Goal: Communication & Community: Answer question/provide support

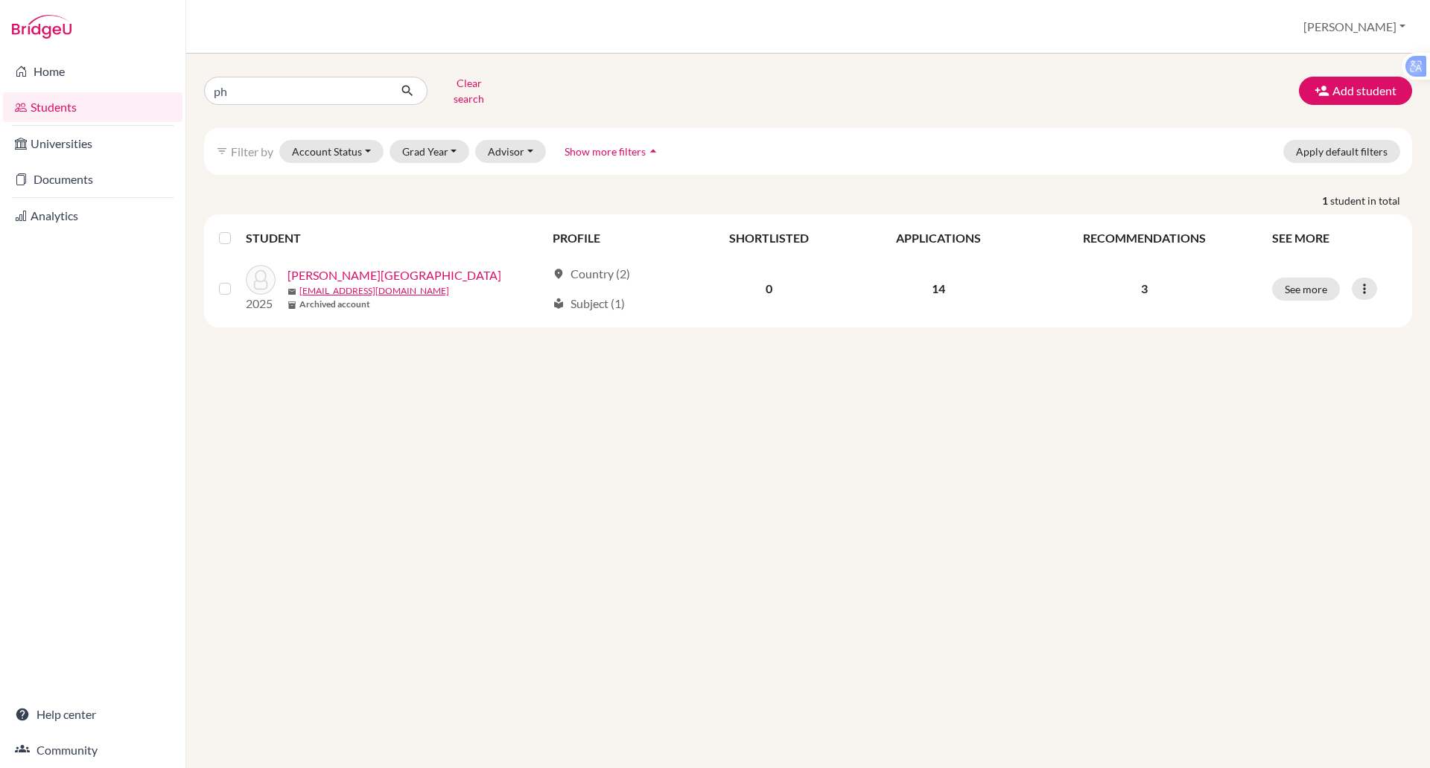
type input "p"
type input "thy [PERSON_NAME]"
click button "submit" at bounding box center [407, 91] width 39 height 28
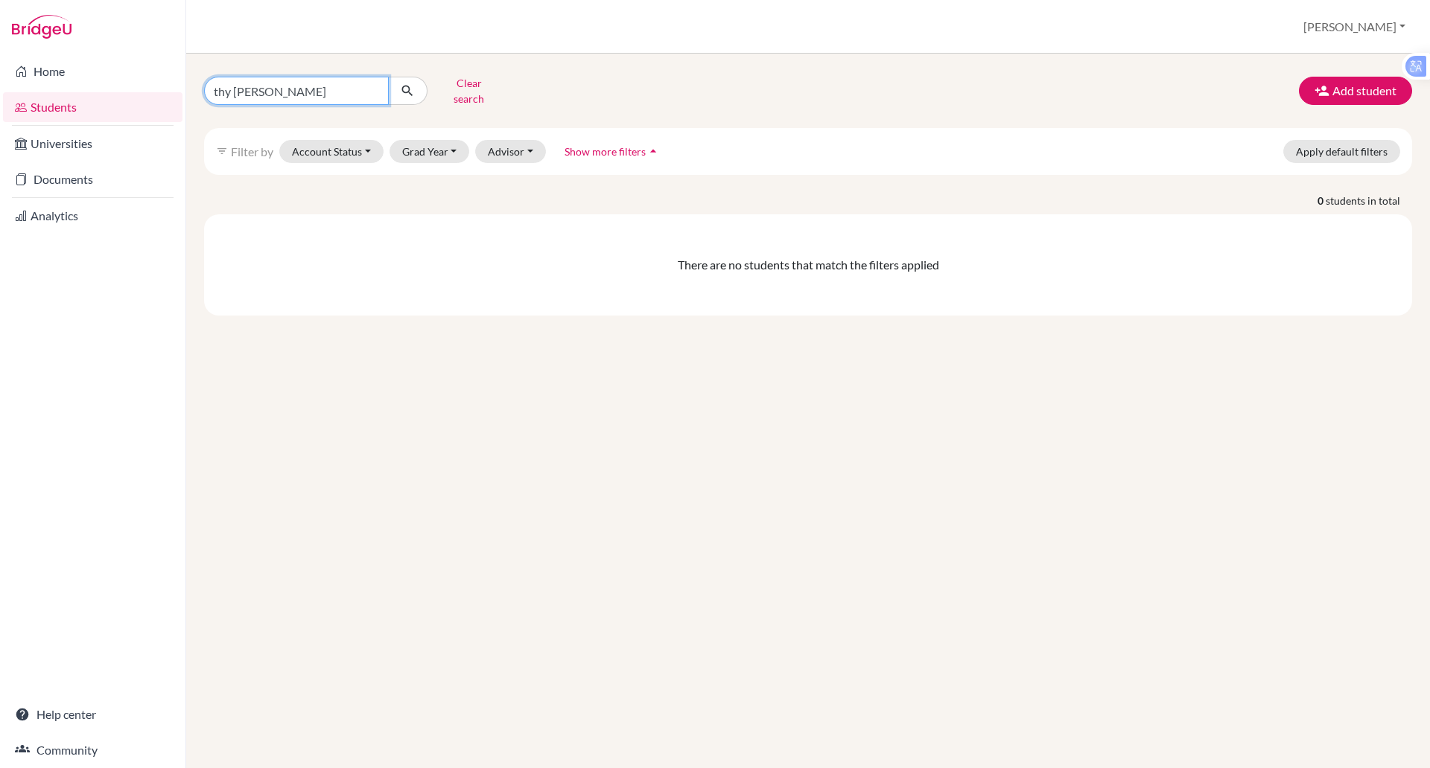
click at [287, 86] on input "thy [PERSON_NAME]" at bounding box center [296, 91] width 185 height 28
type input "thy"
click button "submit" at bounding box center [407, 91] width 39 height 28
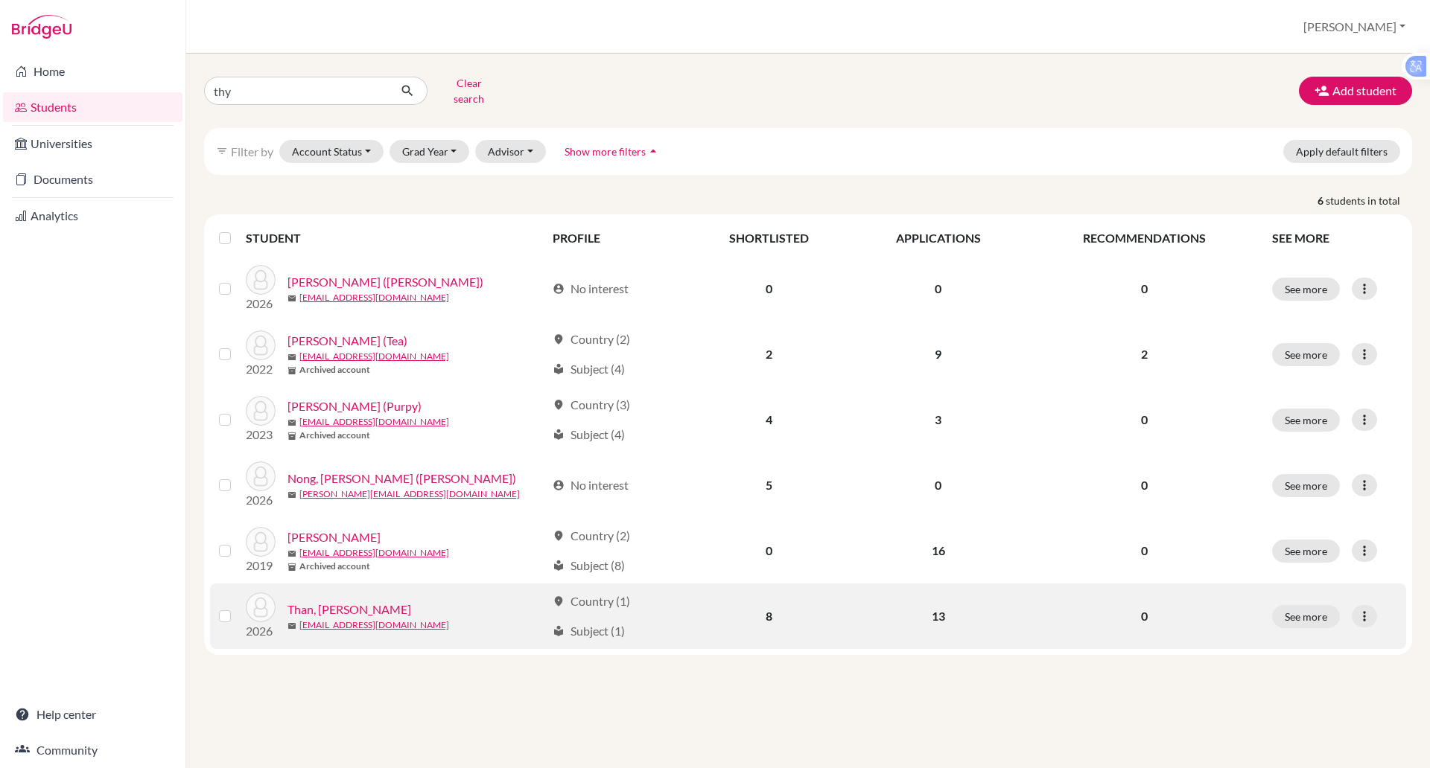
click at [346, 601] on link "Than, [PERSON_NAME]" at bounding box center [349, 610] width 124 height 18
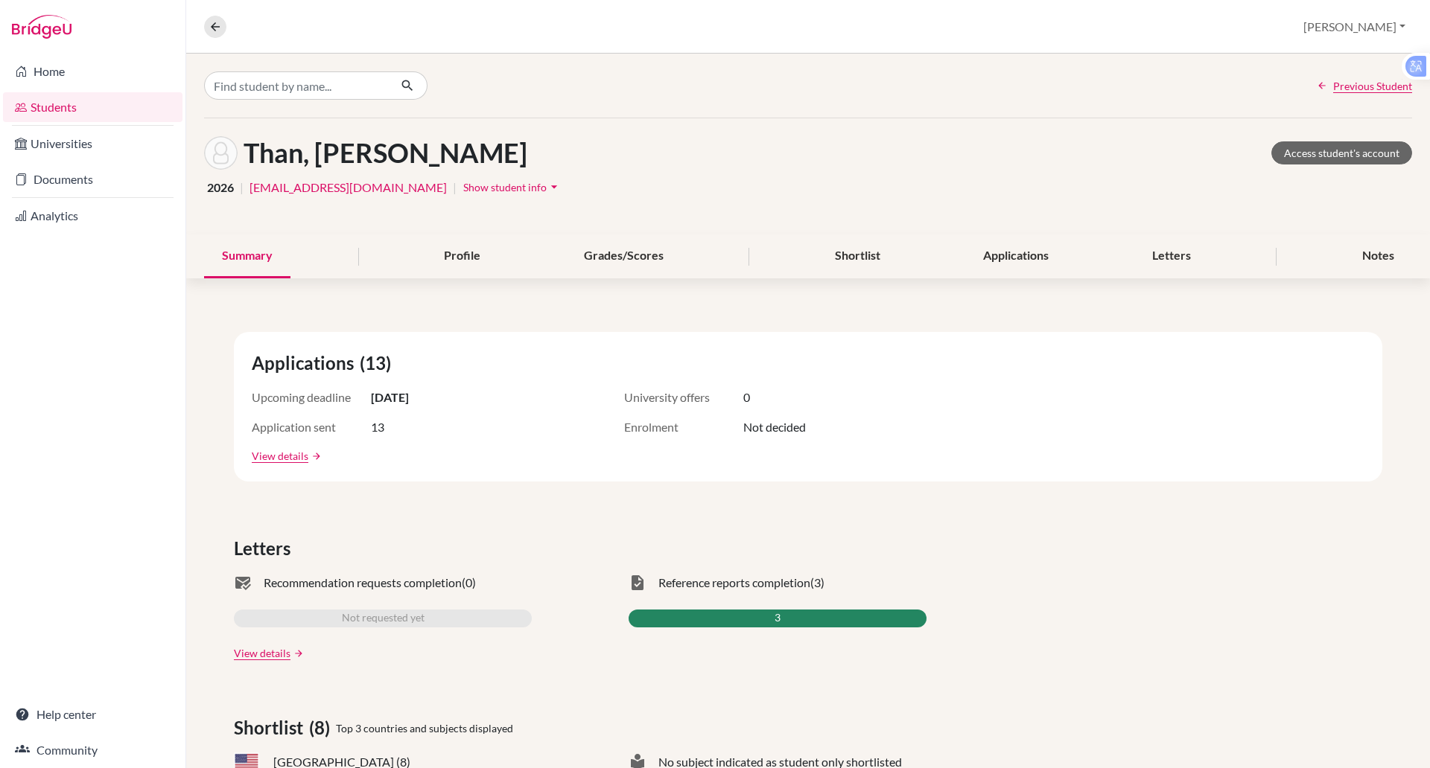
click at [463, 192] on span "Show student info" at bounding box center [504, 187] width 83 height 13
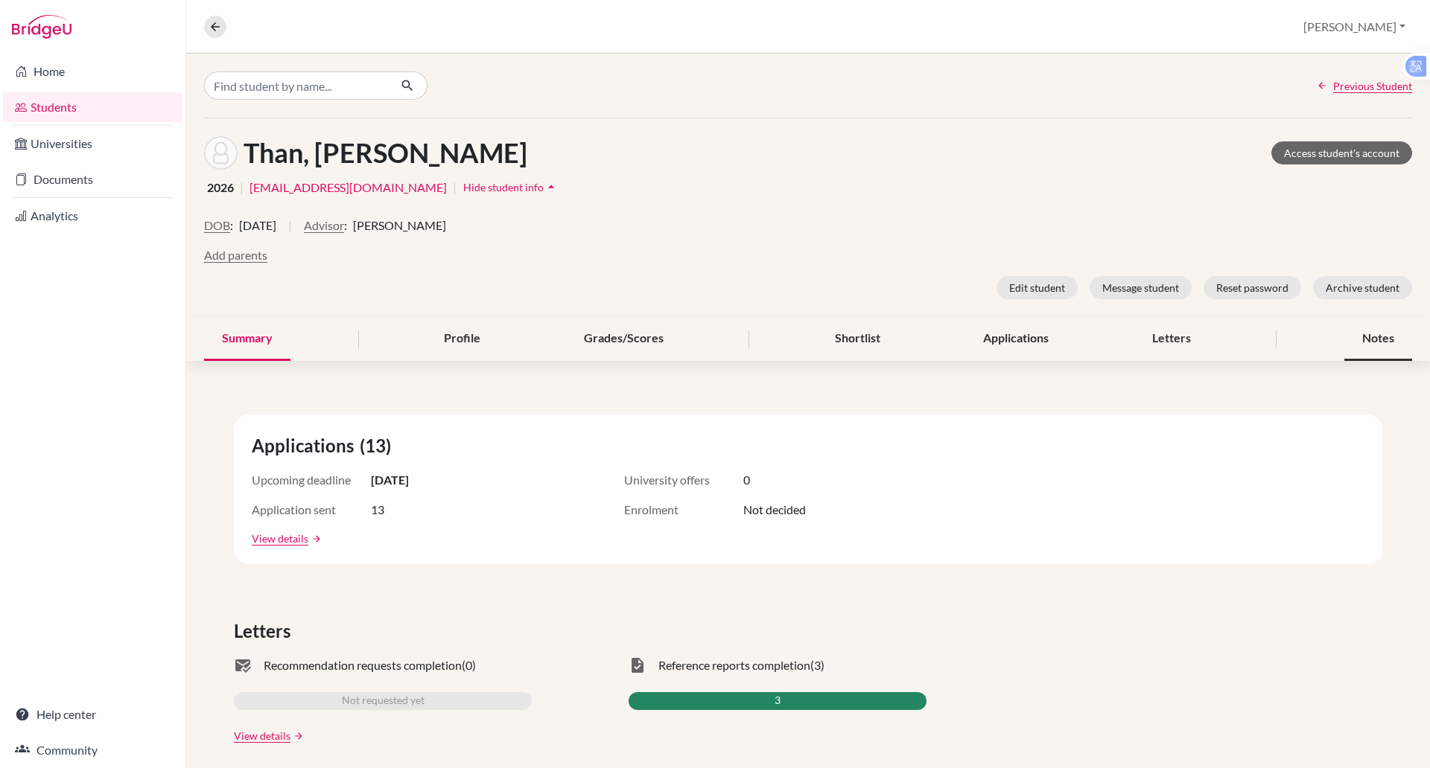
click at [1357, 328] on div "Notes" at bounding box center [1378, 339] width 68 height 44
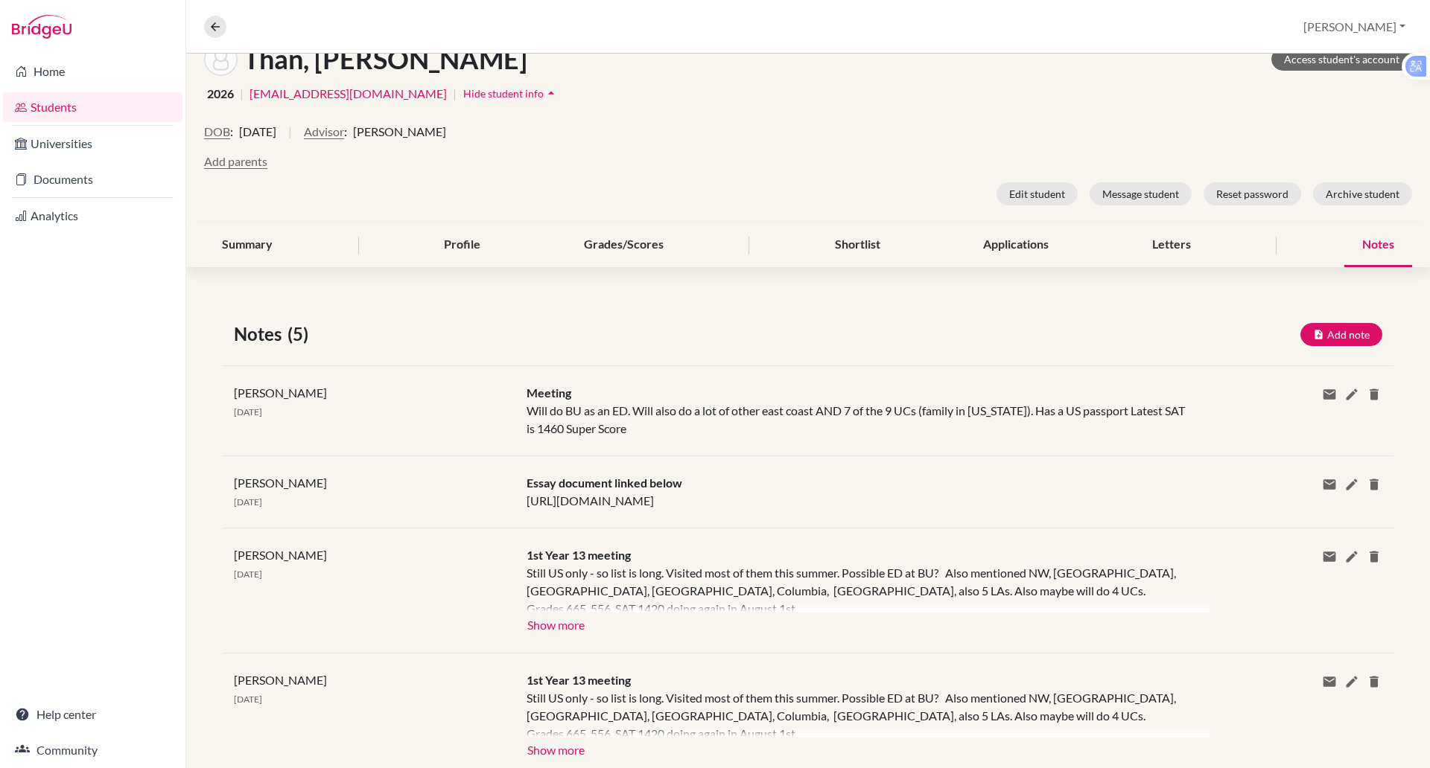
scroll to position [95, 0]
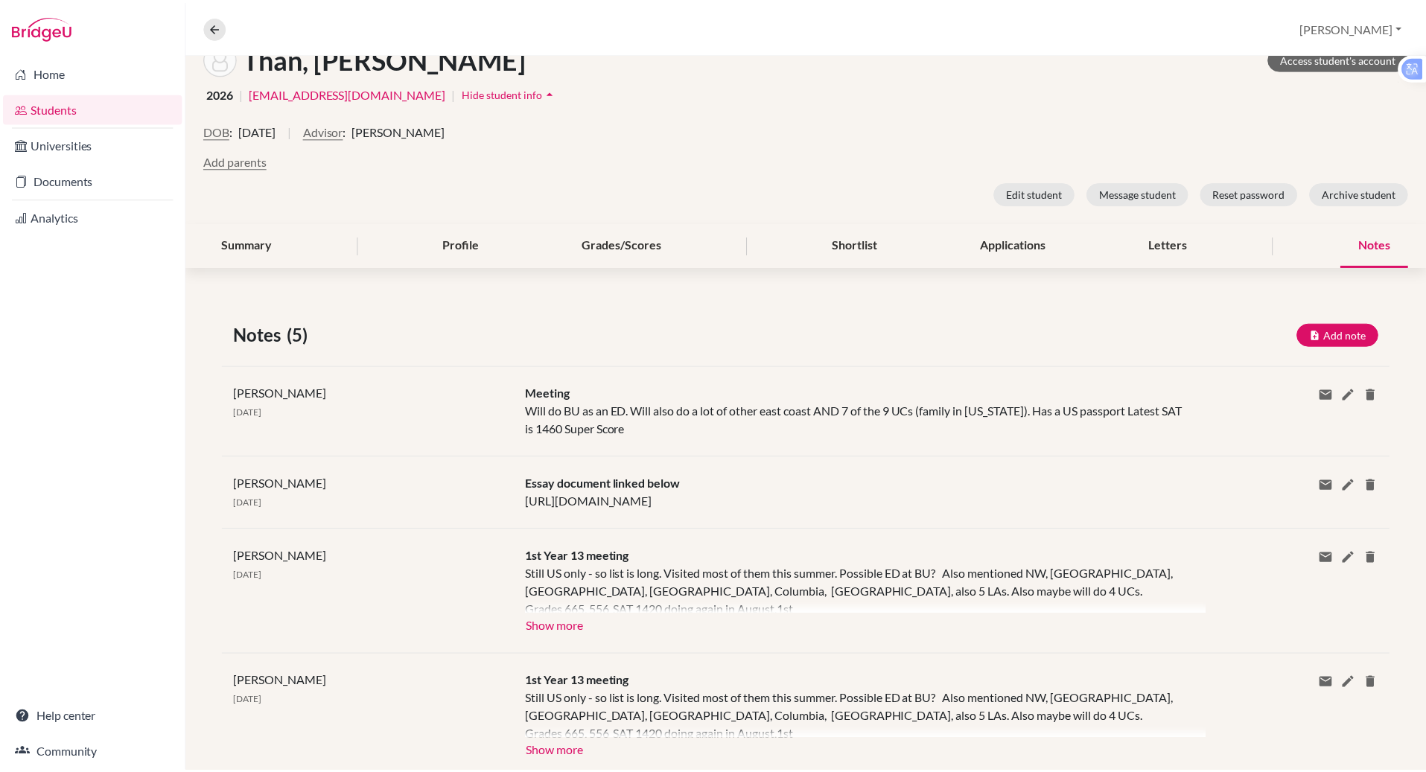
scroll to position [0, 0]
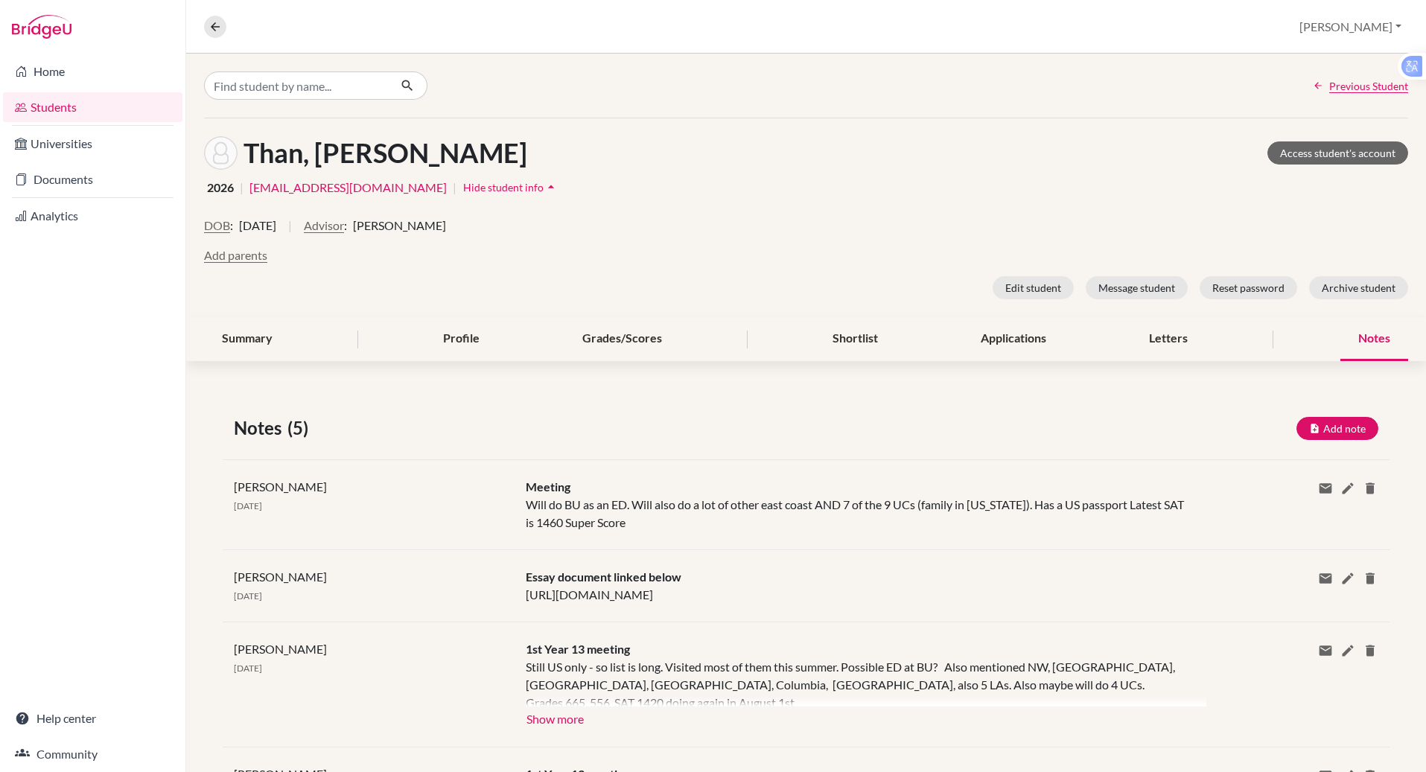
click at [821, 38] on div "Overview Student details [PERSON_NAME] Profile School Settings Log out" at bounding box center [806, 27] width 1240 height 54
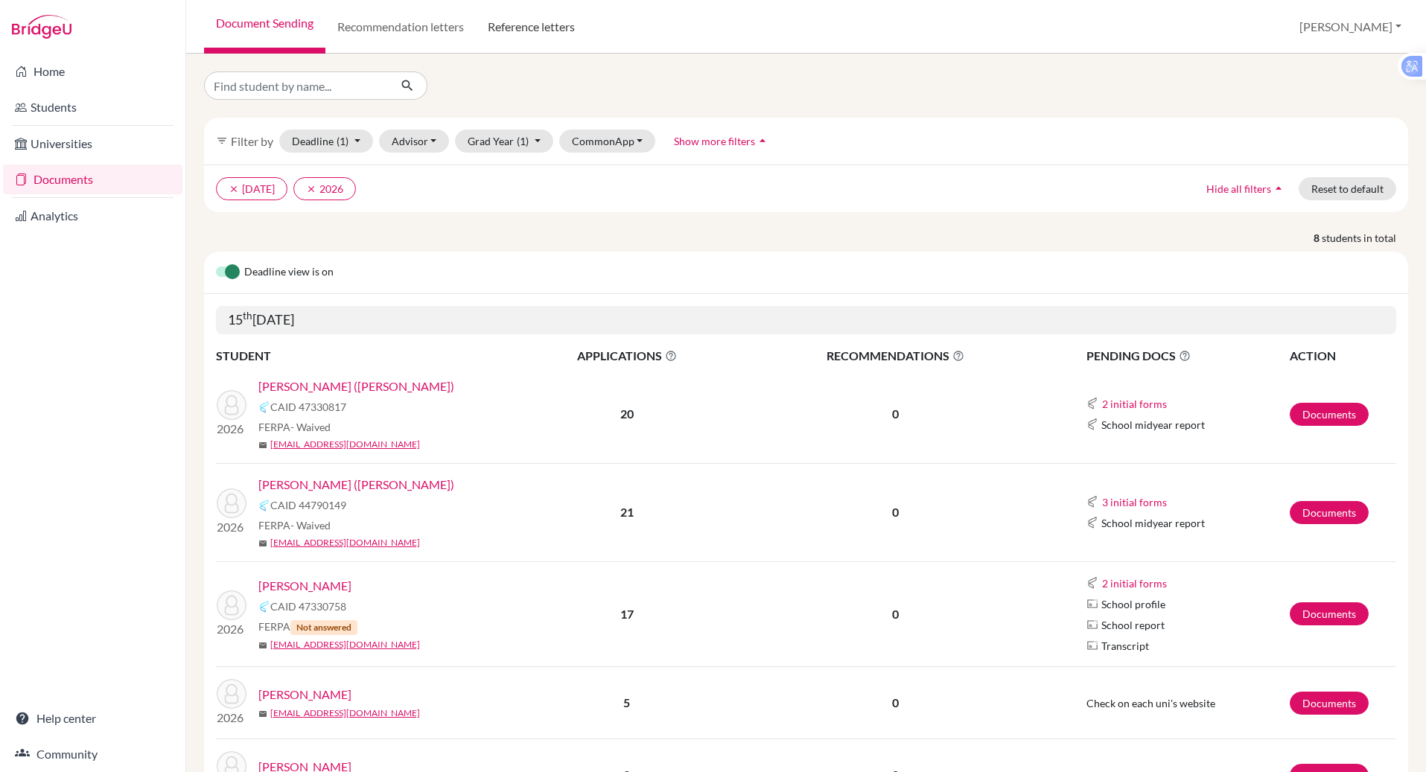
click at [513, 24] on link "Reference letters" at bounding box center [531, 27] width 111 height 54
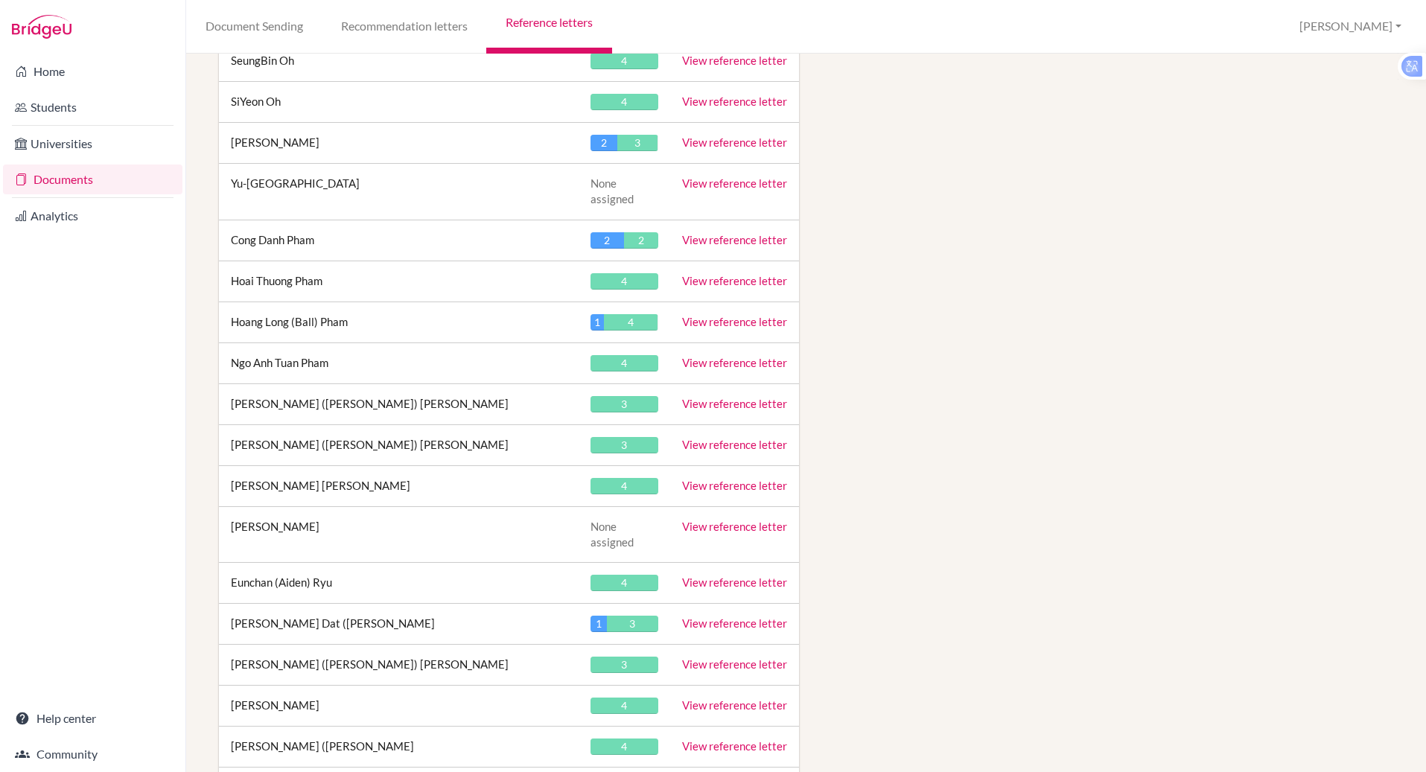
scroll to position [5584, 0]
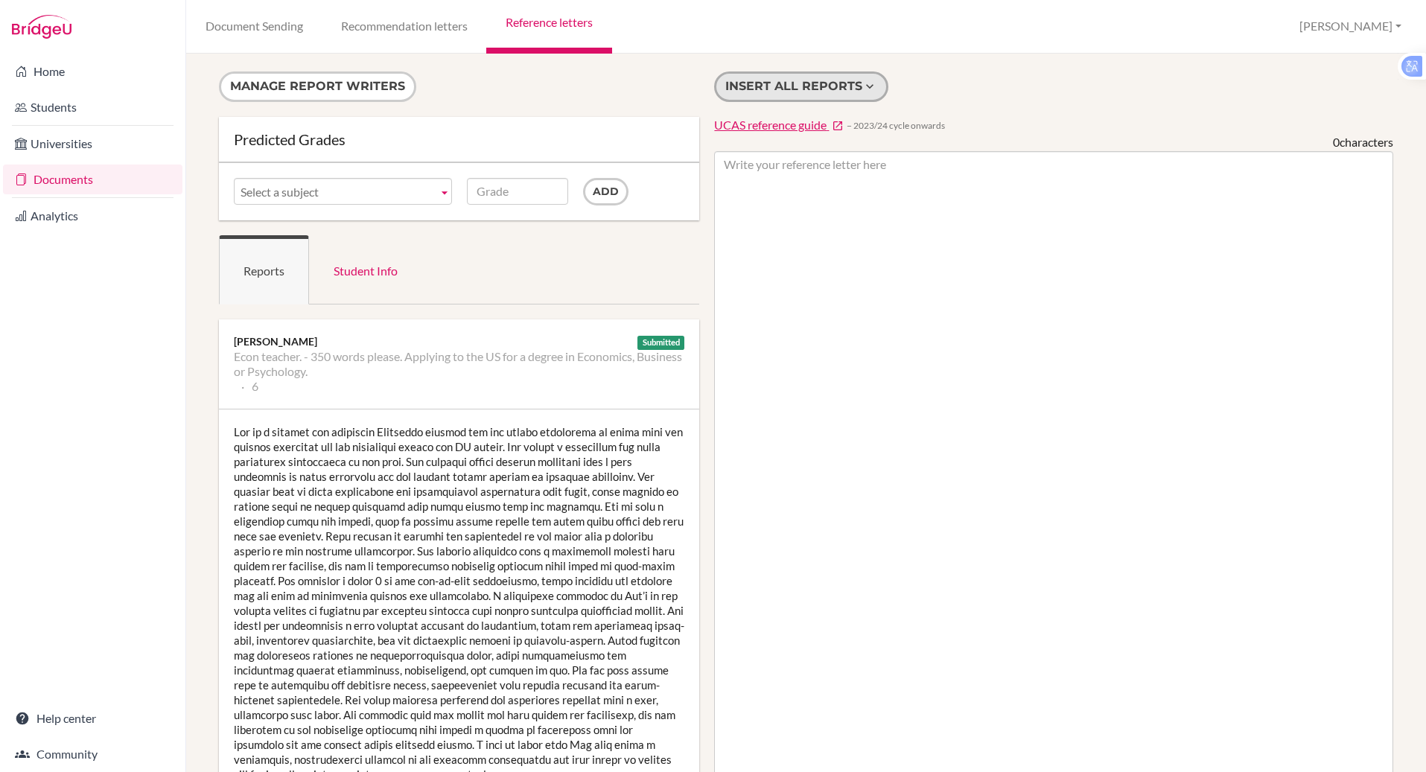
click at [772, 87] on button "Insert all reports" at bounding box center [801, 86] width 174 height 31
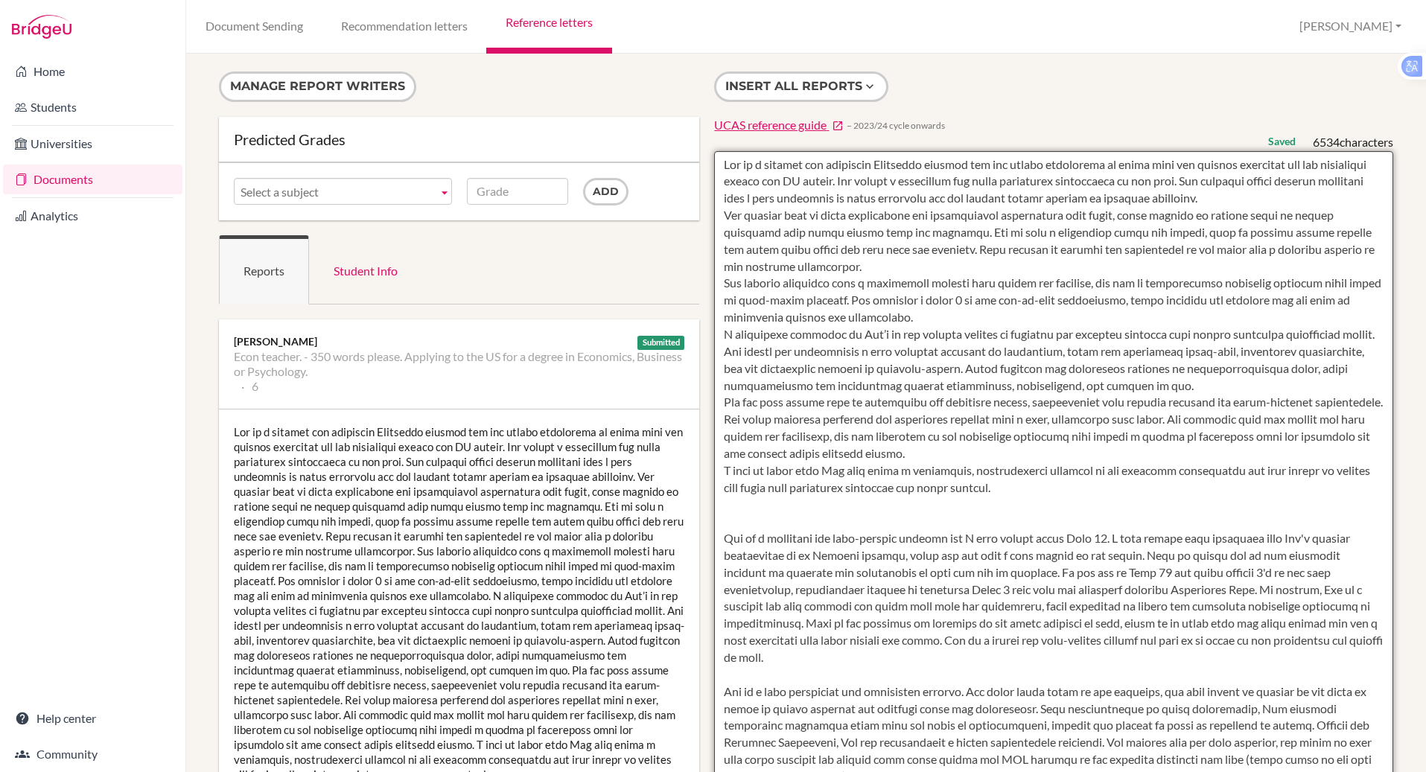
click at [714, 166] on textarea at bounding box center [1053, 581] width 679 height 861
click at [716, 162] on textarea at bounding box center [1053, 581] width 679 height 861
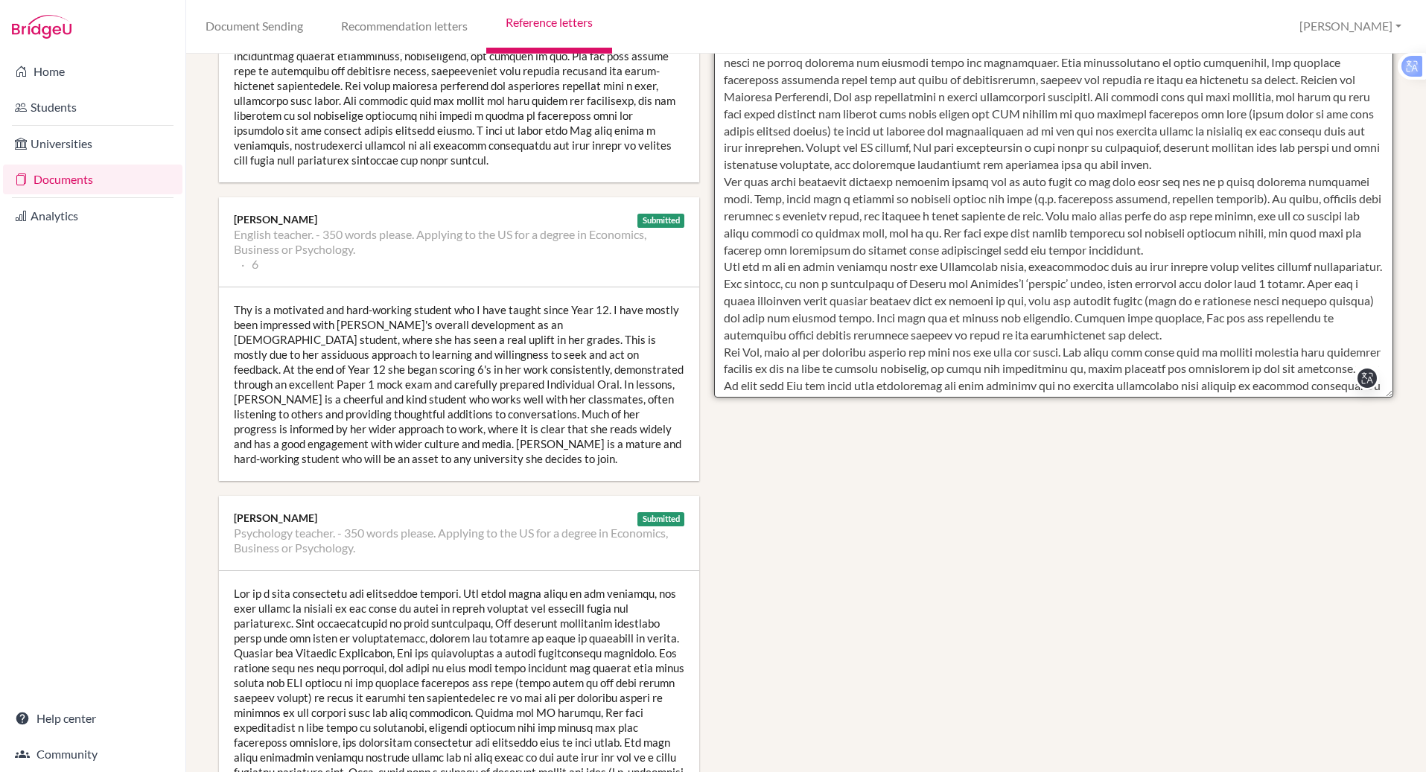
scroll to position [622, 0]
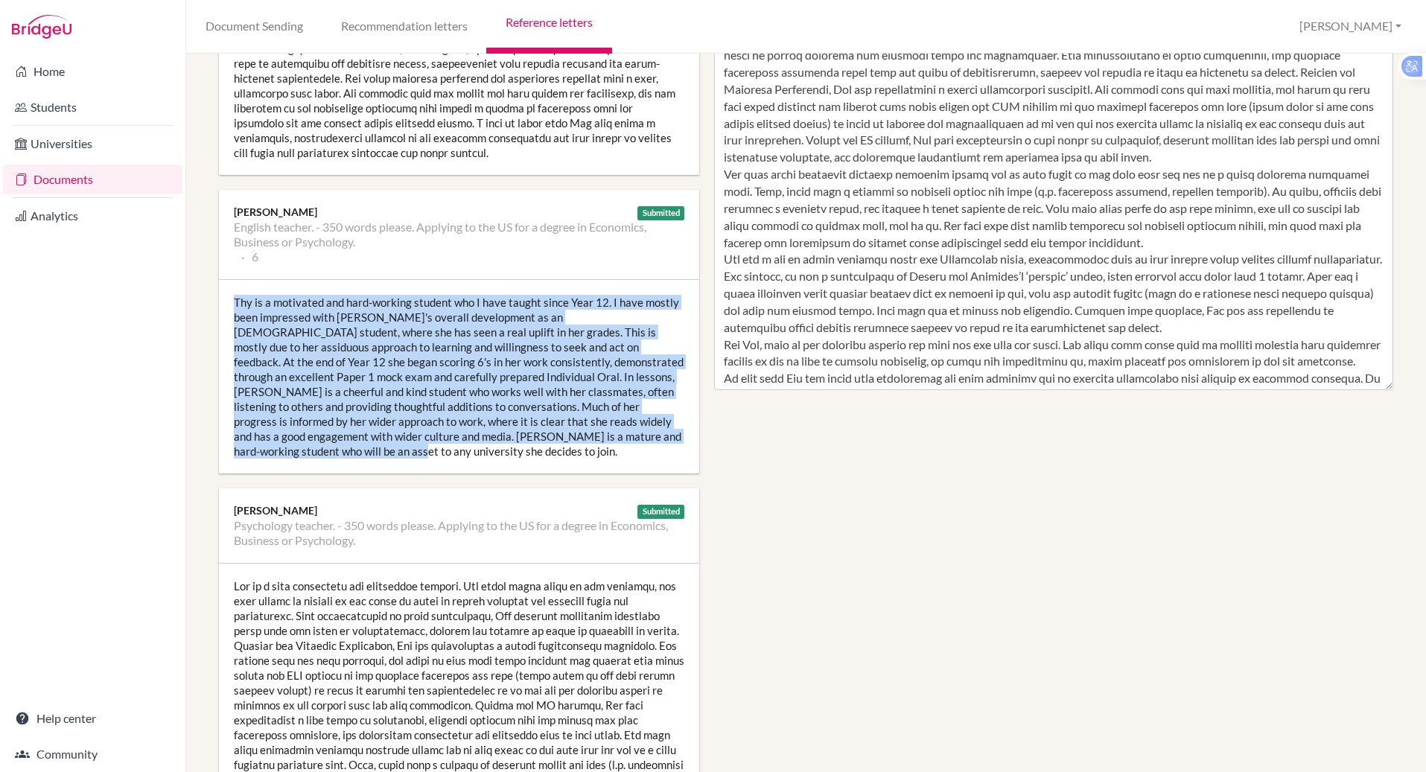
drag, startPoint x: 266, startPoint y: 445, endPoint x: 226, endPoint y: 295, distance: 155.0
click at [226, 295] on div "Thy is a motivated and hard-working student who I have taught since Year 12. I …" at bounding box center [459, 377] width 480 height 194
copy div "Thy is a motivated and hard-working student who I have taught since Year 12. I …"
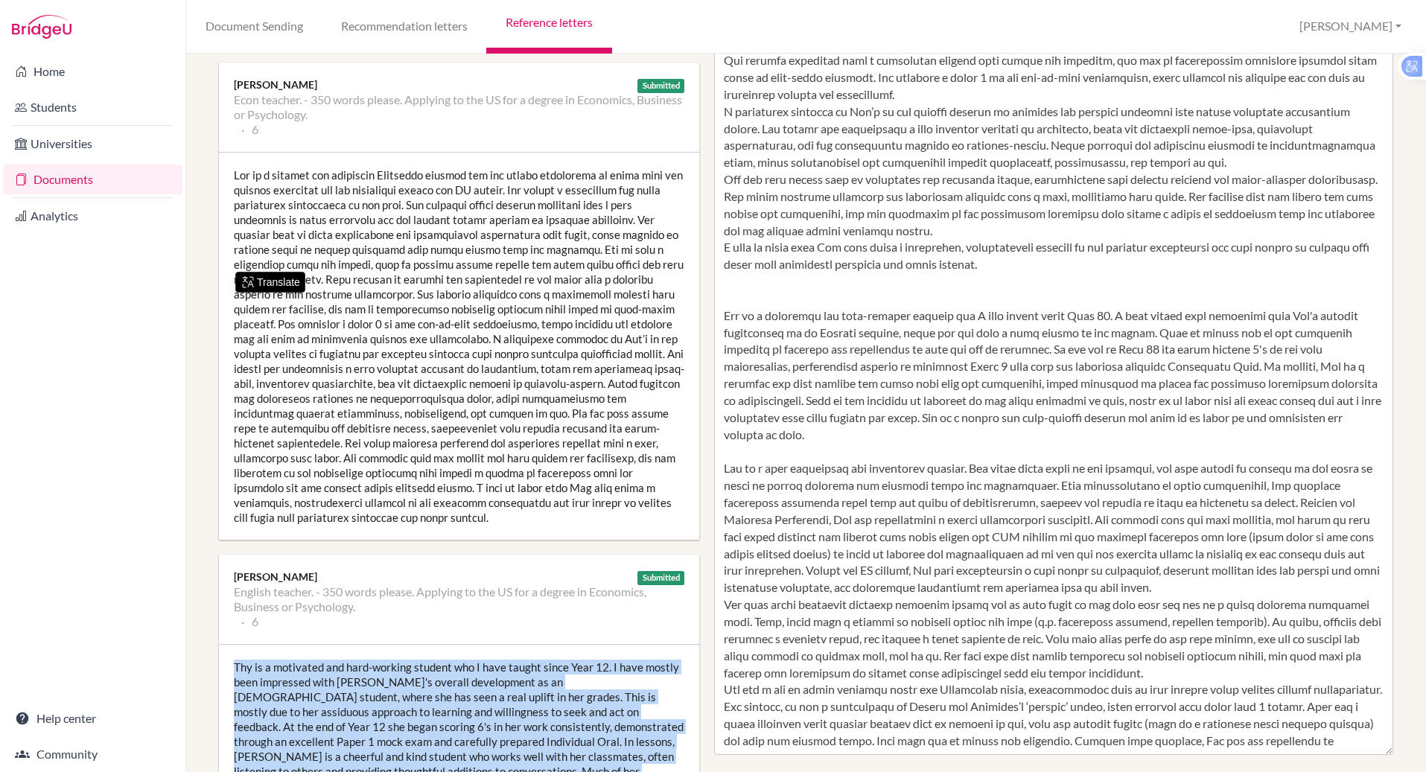
scroll to position [0, 0]
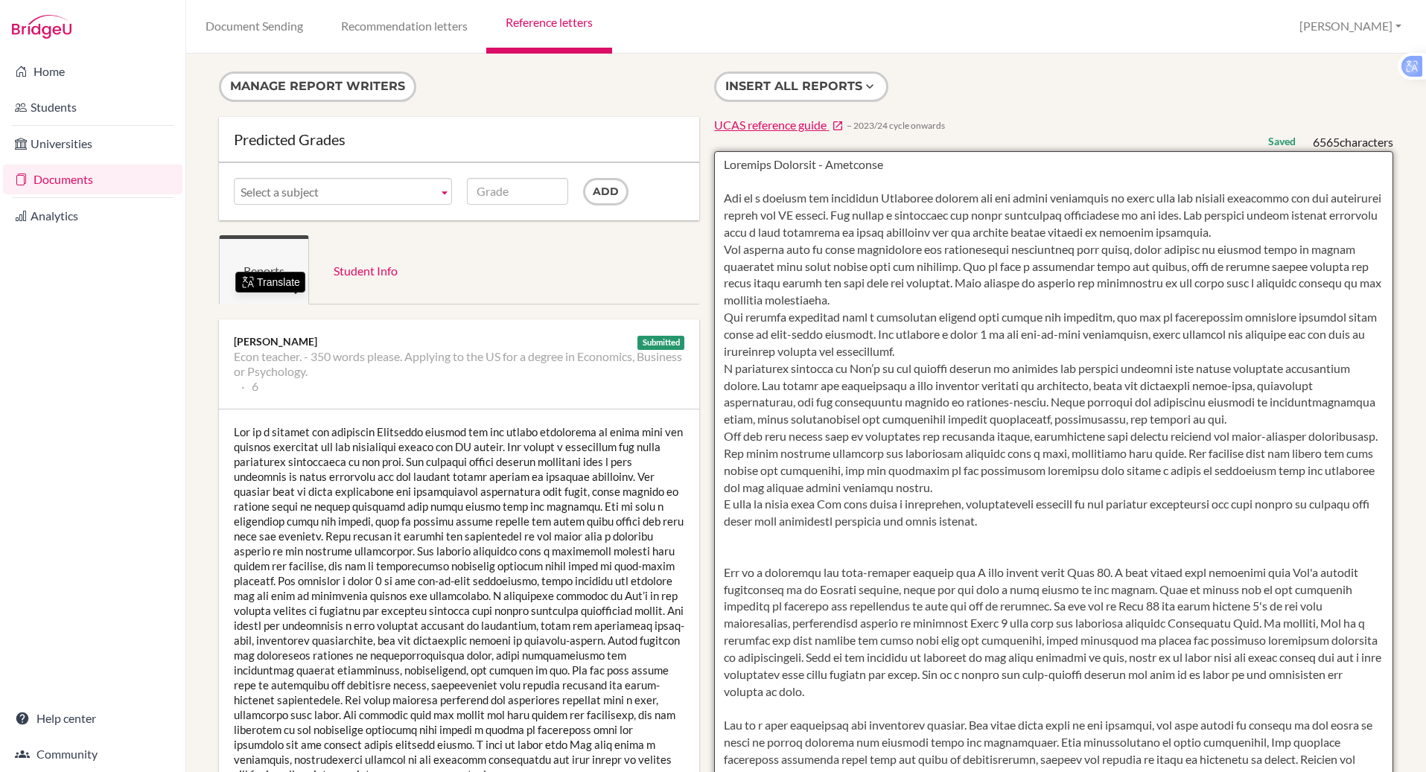
click at [736, 550] on textarea at bounding box center [1053, 581] width 679 height 861
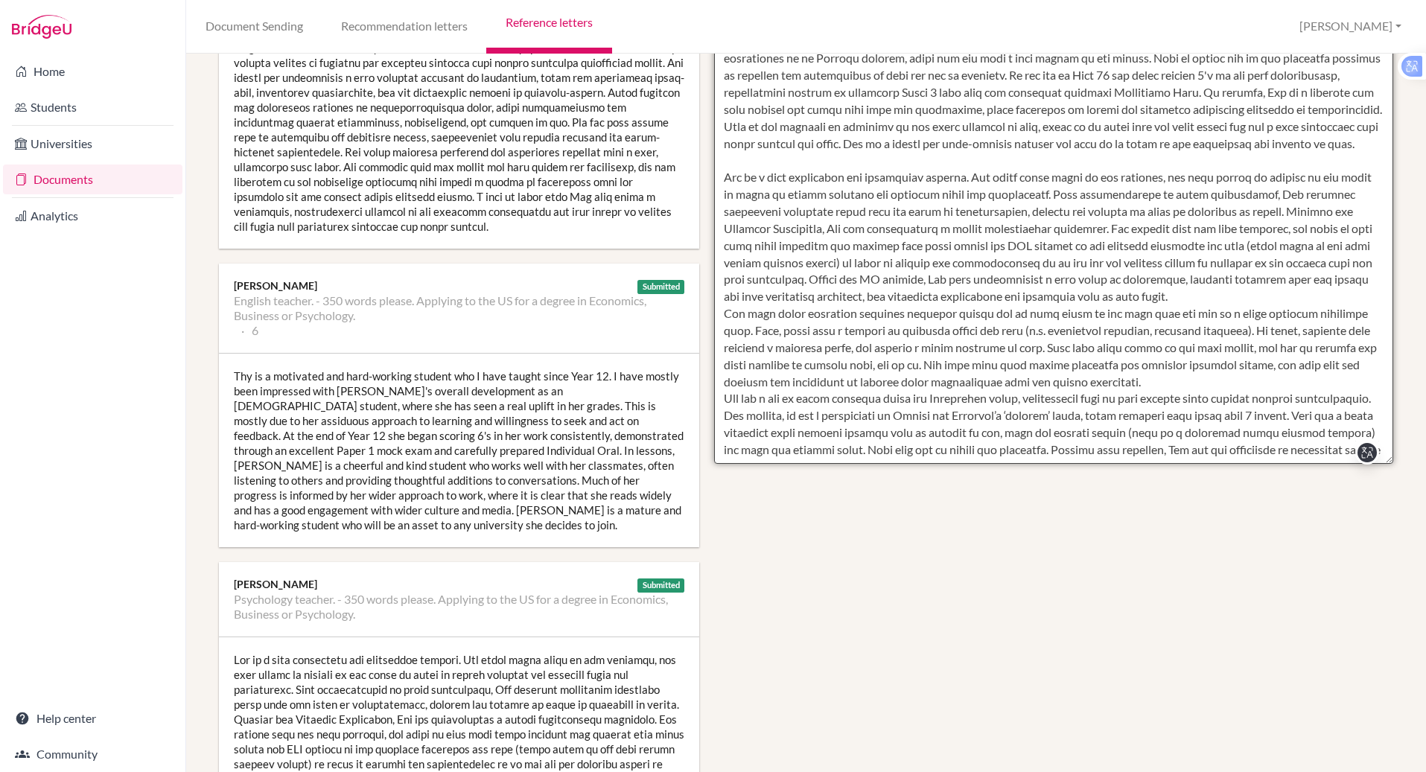
scroll to position [547, 0]
click at [765, 176] on textarea at bounding box center [1053, 35] width 679 height 861
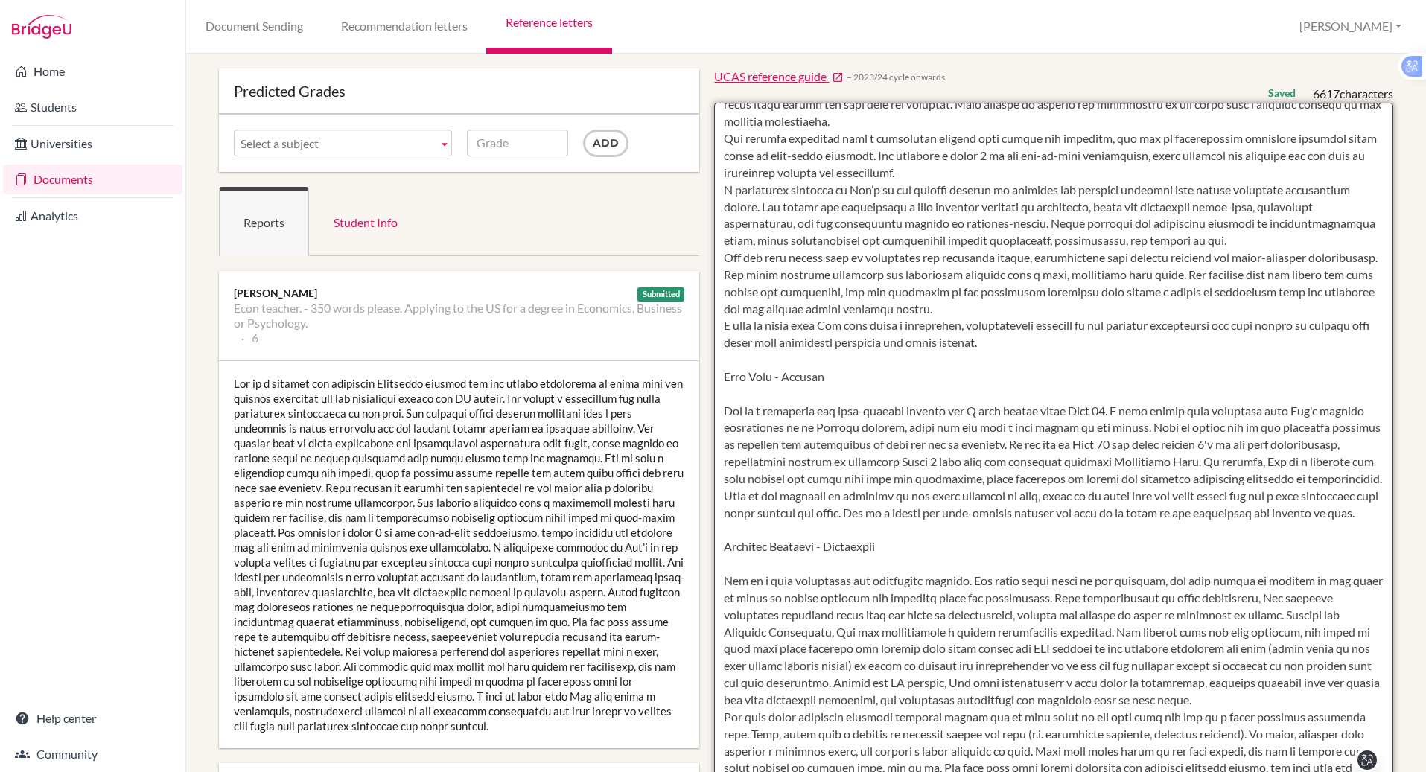
scroll to position [0, 0]
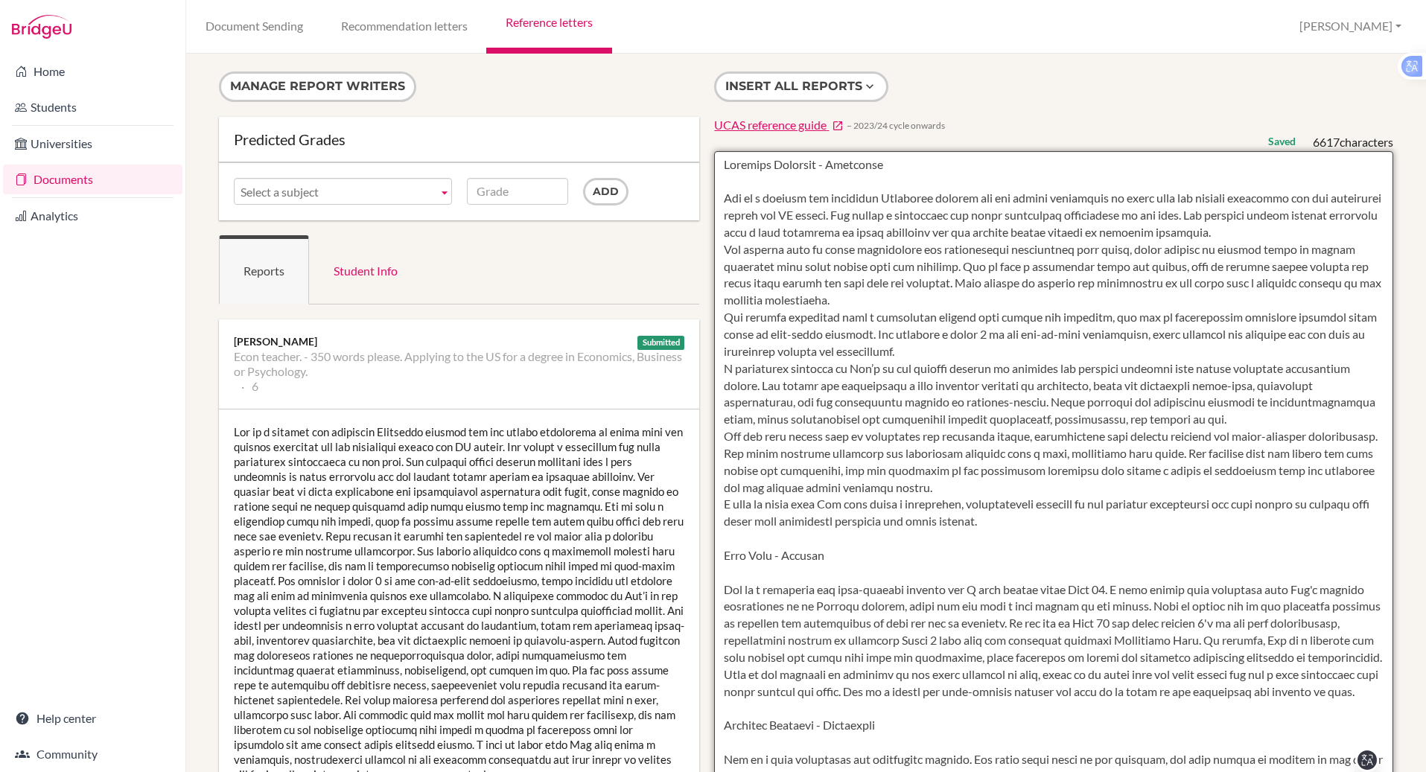
drag, startPoint x: 790, startPoint y: 457, endPoint x: 706, endPoint y: 28, distance: 437.8
click at [706, 28] on div "Document Sending Recommendation letters Reference letters Paul Profile School S…" at bounding box center [806, 386] width 1240 height 772
type textarea "Caroline Yearwood - Economics Thy is a focused and resilient Economics student …"
